Goal: Navigation & Orientation: Understand site structure

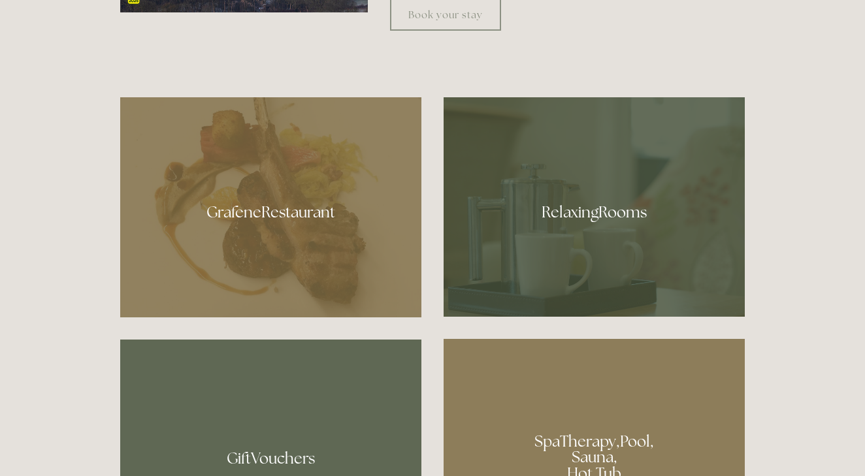
scroll to position [697, 0]
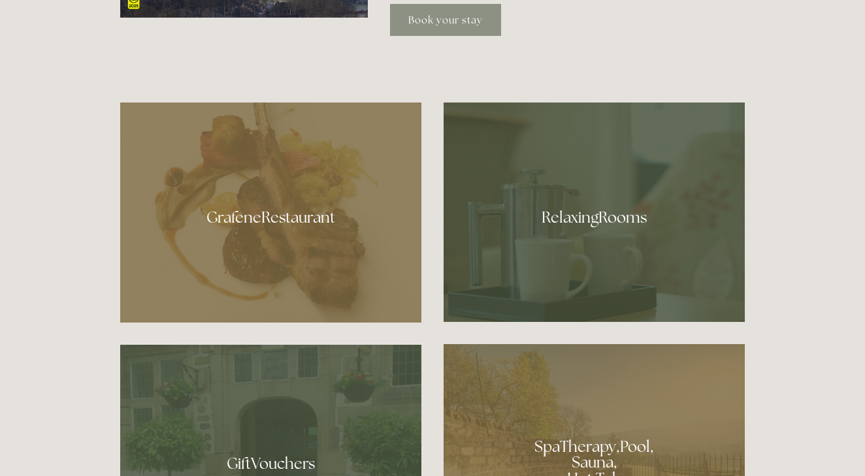
click at [459, 16] on link "Book your stay" at bounding box center [445, 20] width 111 height 32
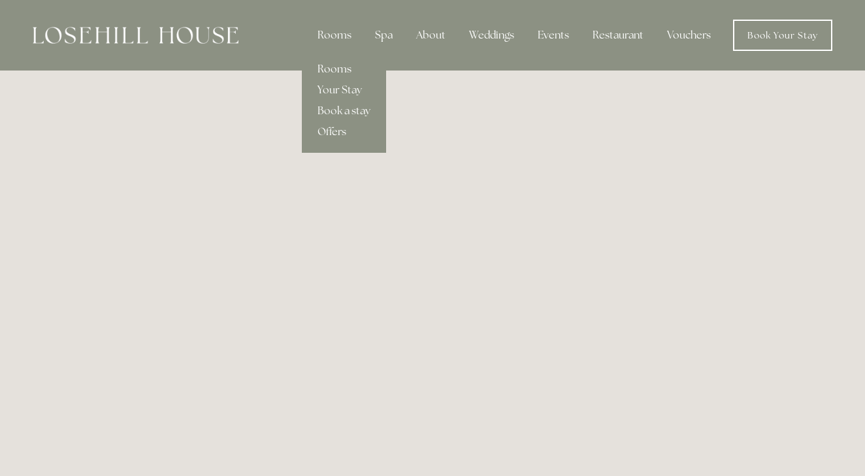
click at [325, 69] on link "Rooms" at bounding box center [344, 69] width 84 height 21
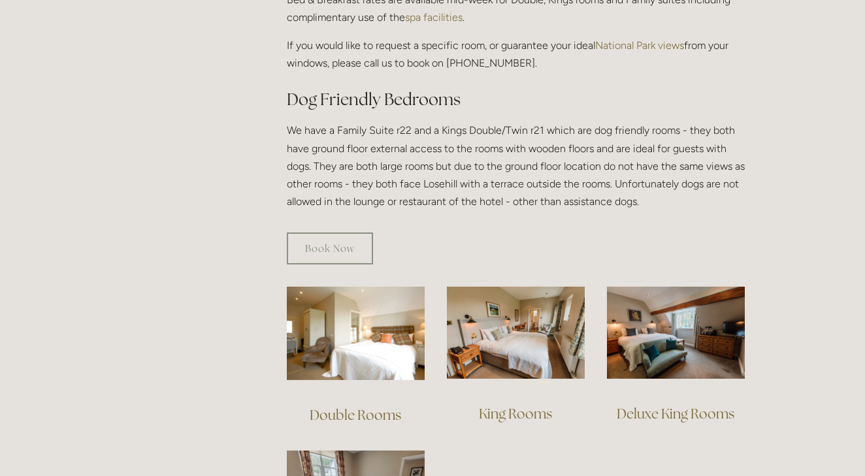
scroll to position [668, 0]
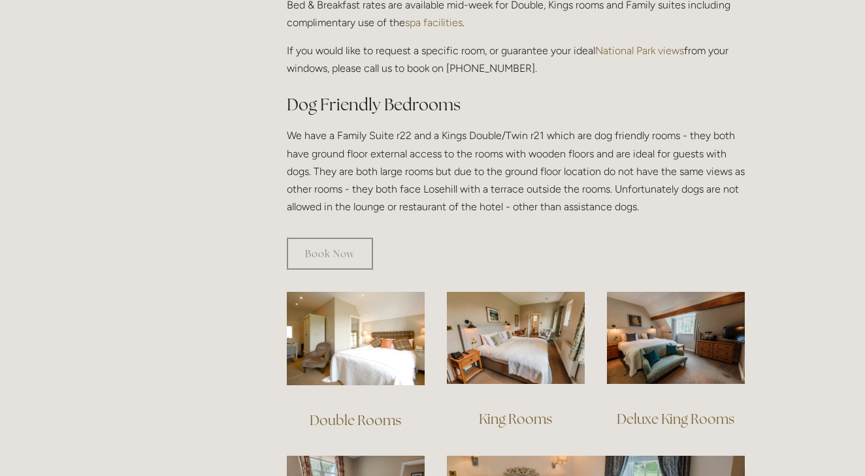
click at [647, 410] on link "Deluxe King Rooms" at bounding box center [676, 419] width 118 height 18
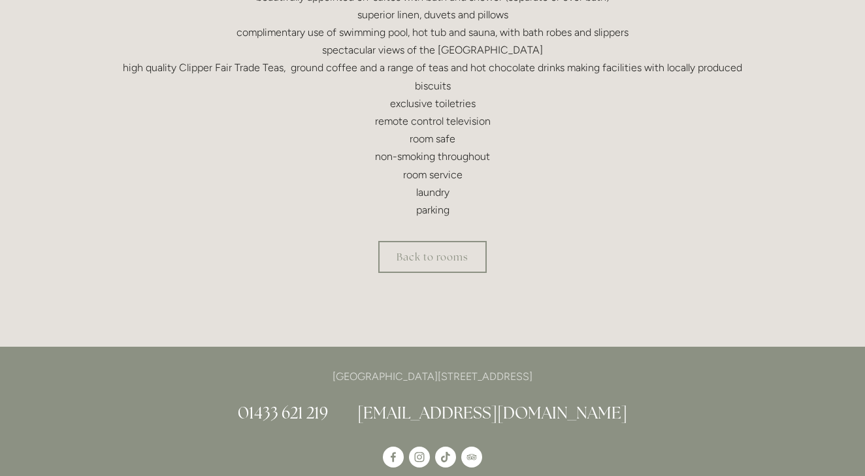
scroll to position [547, 0]
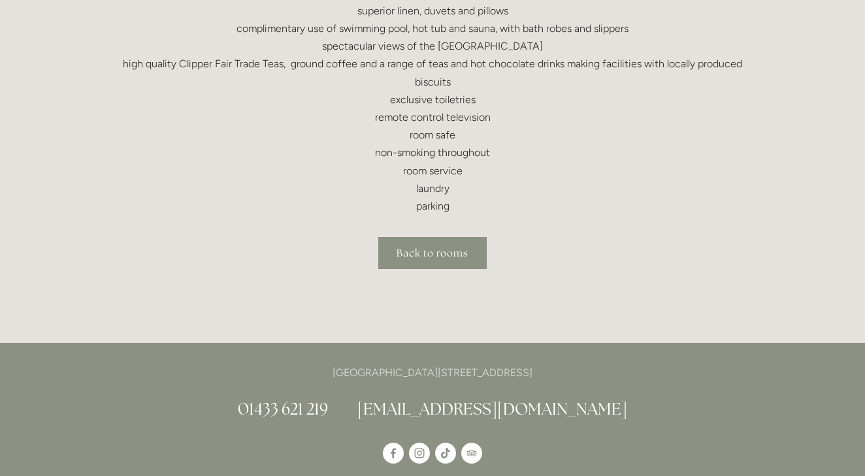
click at [476, 240] on link "Back to rooms" at bounding box center [432, 253] width 108 height 32
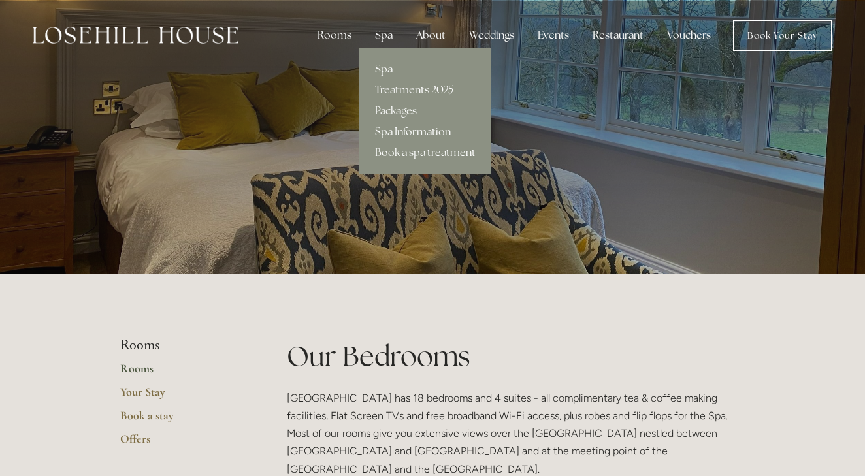
click at [389, 89] on link "Treatments 2025" at bounding box center [425, 90] width 132 height 21
click at [383, 73] on link "Spa" at bounding box center [425, 69] width 132 height 21
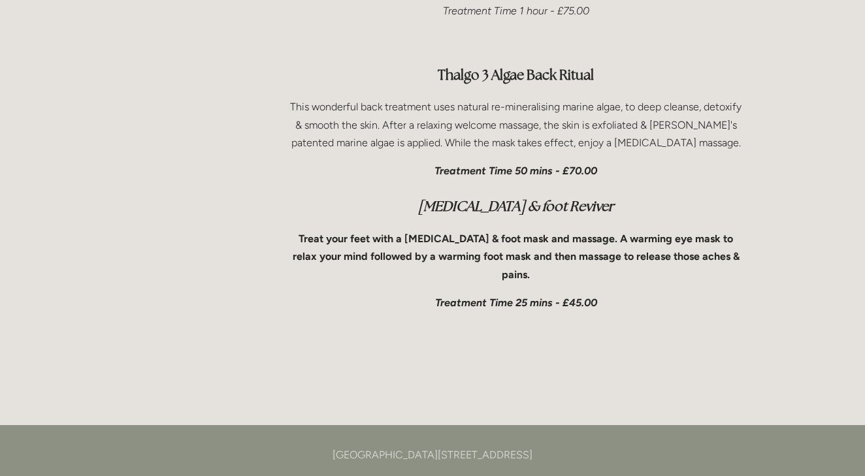
scroll to position [4490, 0]
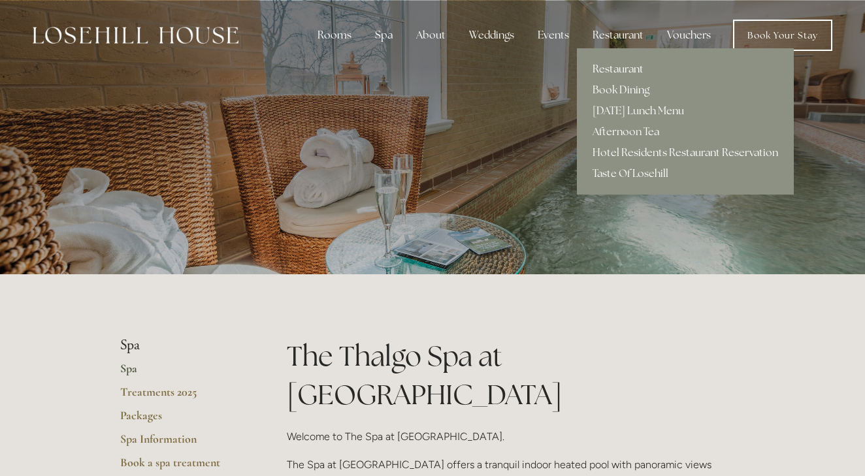
click at [621, 69] on link "Restaurant" at bounding box center [685, 69] width 217 height 21
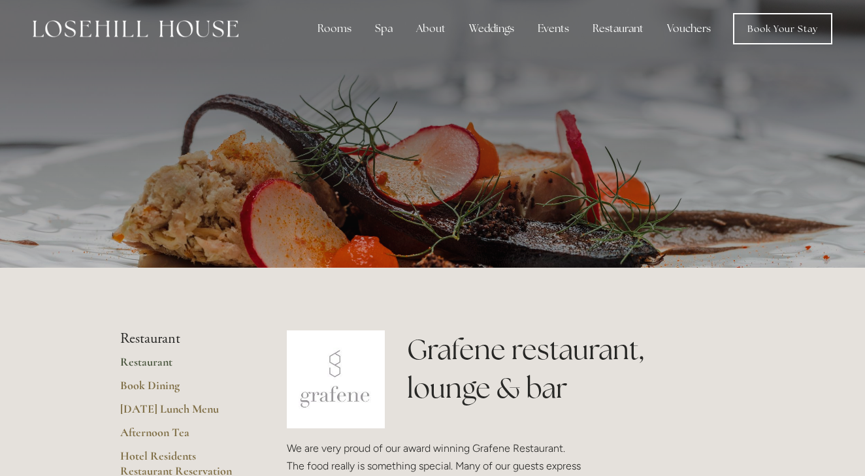
scroll to position [1, 0]
